Goal: Book appointment/travel/reservation

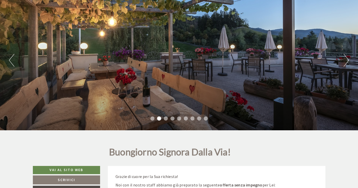
click at [348, 60] on button "Next" at bounding box center [346, 60] width 5 height 13
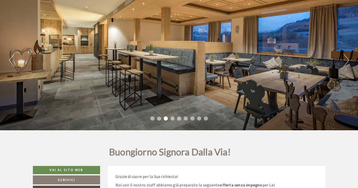
click at [348, 60] on button "Next" at bounding box center [346, 60] width 5 height 13
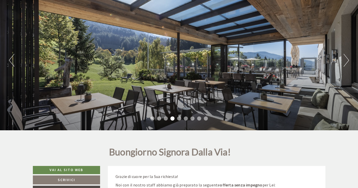
click at [348, 60] on button "Next" at bounding box center [346, 60] width 5 height 13
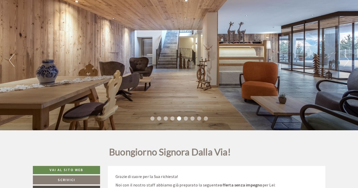
click at [348, 60] on button "Next" at bounding box center [346, 60] width 5 height 13
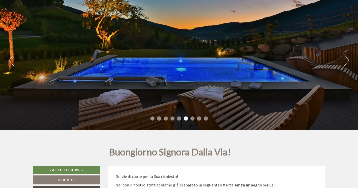
click at [348, 60] on button "Next" at bounding box center [346, 60] width 5 height 13
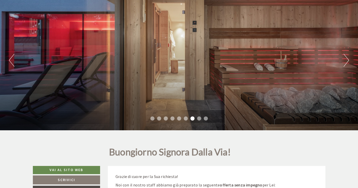
click at [348, 60] on button "Next" at bounding box center [346, 60] width 5 height 13
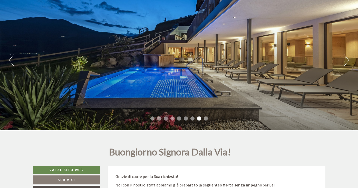
click at [348, 60] on button "Next" at bounding box center [346, 60] width 5 height 13
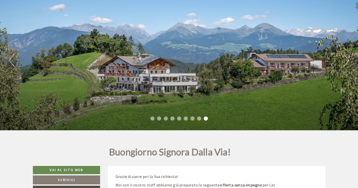
click at [348, 60] on button "Next" at bounding box center [346, 60] width 5 height 13
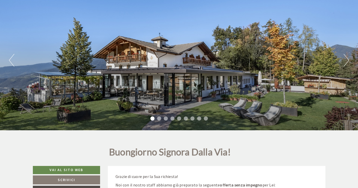
click at [348, 60] on button "Next" at bounding box center [346, 60] width 5 height 13
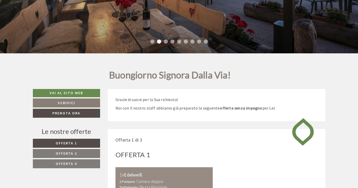
scroll to position [125, 0]
click at [77, 114] on link "Prenota ora" at bounding box center [67, 113] width 68 height 9
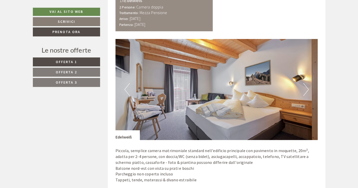
scroll to position [295, 0]
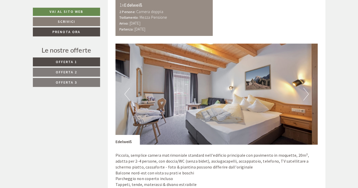
click at [73, 11] on link "Vai al sito web" at bounding box center [66, 12] width 67 height 8
